Goal: Task Accomplishment & Management: Manage account settings

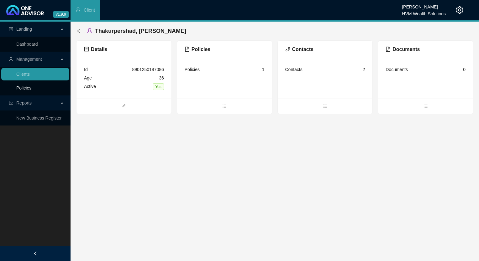
click at [30, 87] on link "Policies" at bounding box center [23, 88] width 15 height 5
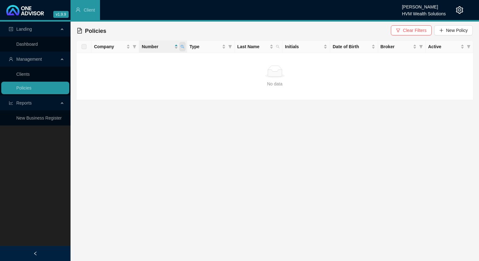
click at [182, 46] on icon "search" at bounding box center [183, 47] width 4 height 4
type input "GAP0485690"
click at [137, 72] on span "Search" at bounding box center [142, 71] width 14 height 7
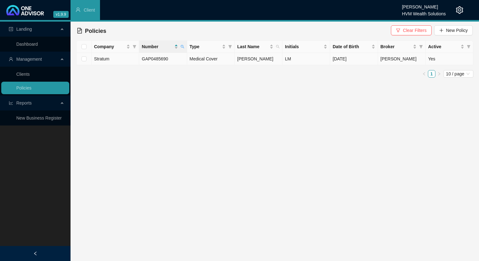
click at [176, 60] on td "GAP0485690" at bounding box center [163, 59] width 48 height 12
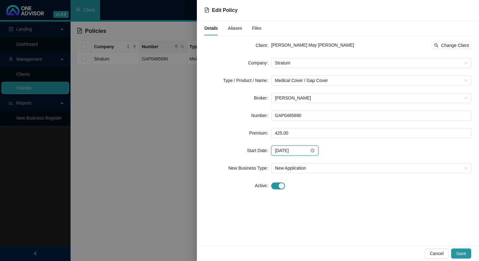
click at [291, 150] on input "[DATE]" at bounding box center [292, 150] width 34 height 7
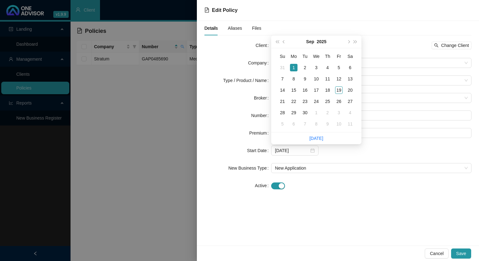
click at [223, 111] on div "Number" at bounding box center [237, 116] width 67 height 10
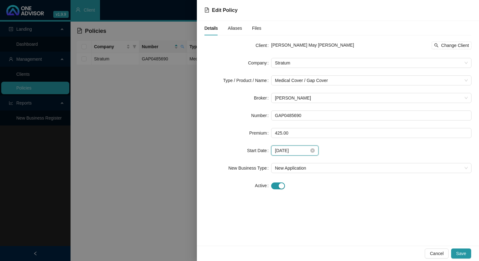
click at [291, 151] on input "[DATE]" at bounding box center [292, 150] width 34 height 7
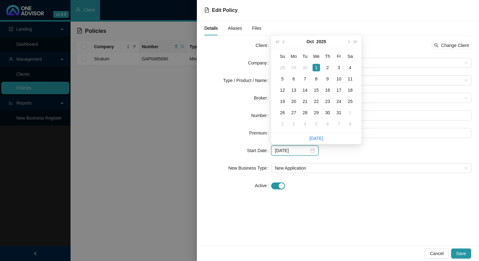
type input "[DATE]"
click at [346, 187] on div at bounding box center [371, 185] width 200 height 7
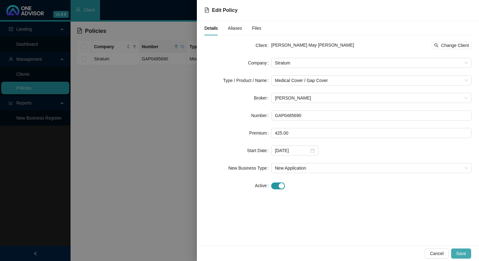
click at [460, 252] on span "Save" at bounding box center [461, 253] width 10 height 7
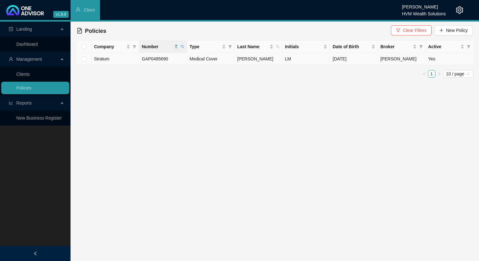
click at [116, 60] on td "Stratum" at bounding box center [116, 59] width 48 height 12
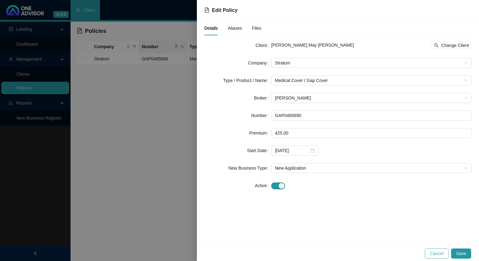
click at [439, 256] on span "Cancel" at bounding box center [437, 253] width 14 height 7
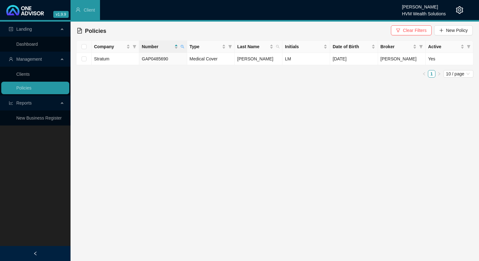
click at [405, 128] on main "Landing Dashboard Management Clients Policies Reports New Business Register Pol…" at bounding box center [239, 142] width 479 height 240
click at [461, 10] on icon "setting" at bounding box center [459, 10] width 7 height 8
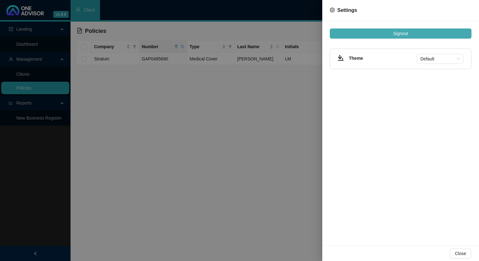
click at [401, 36] on span "Signout" at bounding box center [400, 33] width 15 height 7
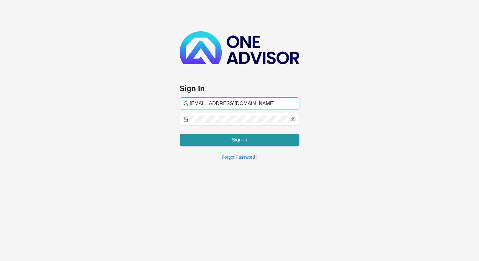
click at [243, 104] on input "[EMAIL_ADDRESS][DOMAIN_NAME]" at bounding box center [243, 104] width 106 height 8
type input "[PERSON_NAME]@hvmws"
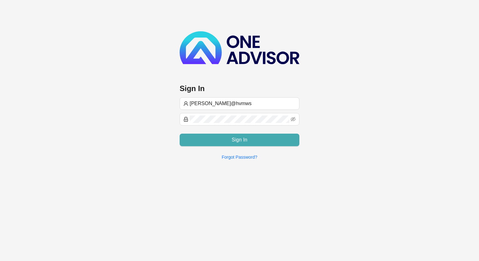
click at [223, 143] on button "Sign In" at bounding box center [240, 140] width 120 height 13
